Goal: Navigation & Orientation: Find specific page/section

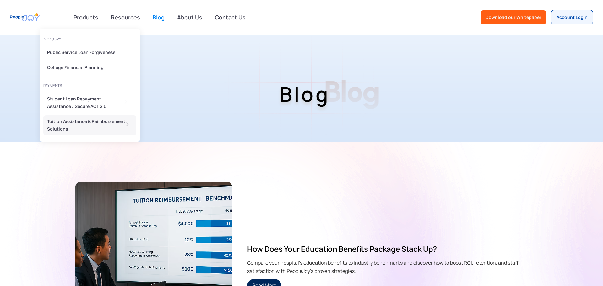
click at [88, 120] on div "Tuition Assistance & Reimbursement Solutions" at bounding box center [88, 125] width 82 height 15
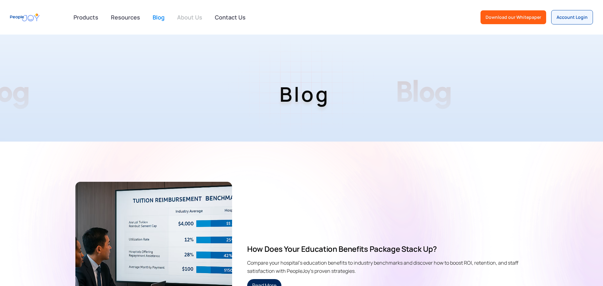
drag, startPoint x: 188, startPoint y: 24, endPoint x: 187, endPoint y: 16, distance: 8.3
click at [188, 24] on div "Products advisory Public Service Loan Forgiveness College Financial Planning PA…" at bounding box center [301, 17] width 603 height 35
click at [187, 15] on link "About Us" at bounding box center [189, 17] width 33 height 14
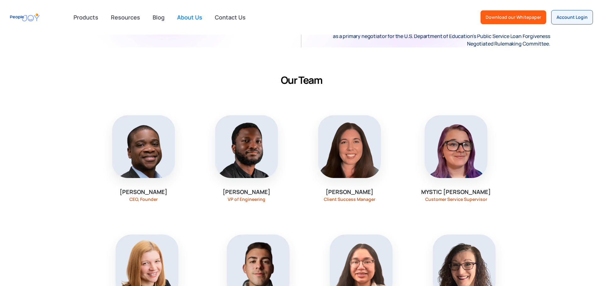
scroll to position [346, 0]
